Goal: Task Accomplishment & Management: Complete application form

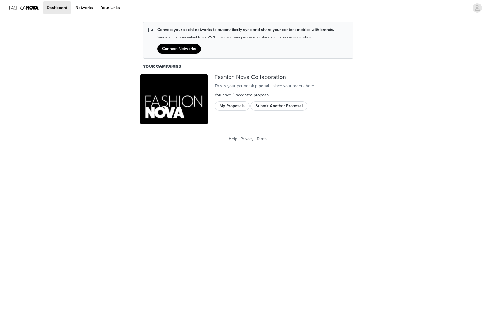
click at [272, 111] on button "Submit Another Proposal" at bounding box center [279, 105] width 57 height 9
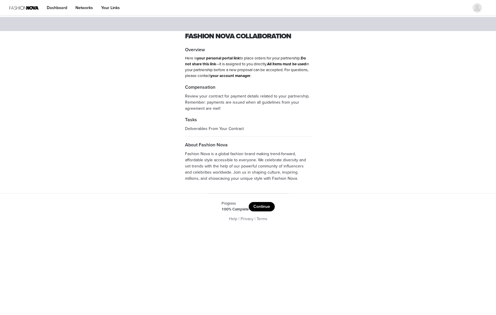
click at [263, 205] on button "Continue" at bounding box center [262, 206] width 26 height 9
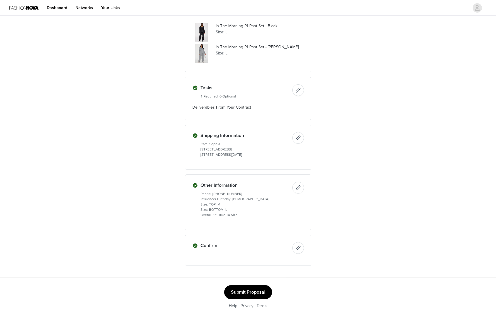
scroll to position [495, 0]
click at [247, 290] on button "Submit Proposal" at bounding box center [248, 292] width 48 height 14
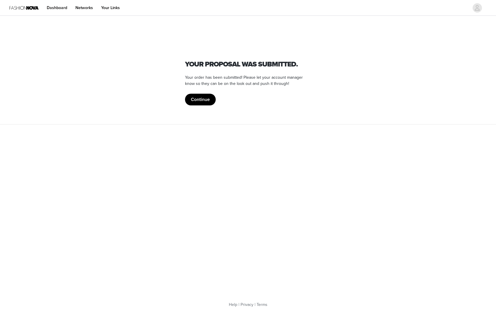
click at [206, 96] on button "Continue" at bounding box center [200, 100] width 31 height 12
